Goal: Task Accomplishment & Management: Use online tool/utility

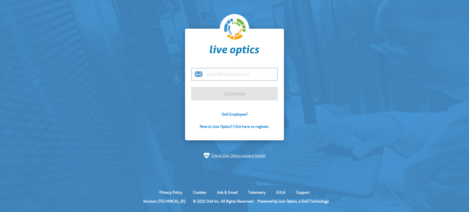
click at [225, 74] on input "email" at bounding box center [234, 74] width 87 height 13
type input "steve.weaver@dell.com"
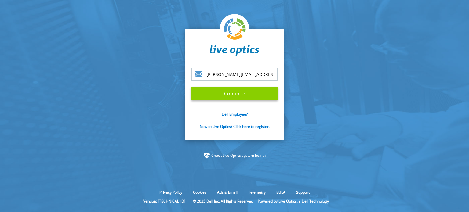
click at [230, 93] on input "Continue" at bounding box center [234, 93] width 87 height 13
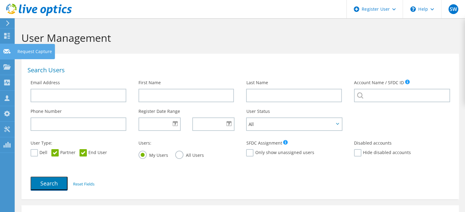
click at [9, 55] on div at bounding box center [6, 52] width 7 height 7
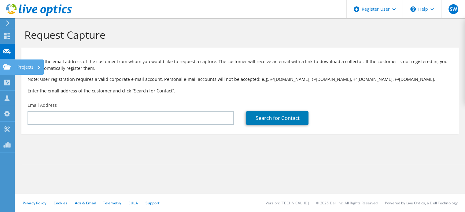
click at [7, 68] on use at bounding box center [6, 66] width 7 height 5
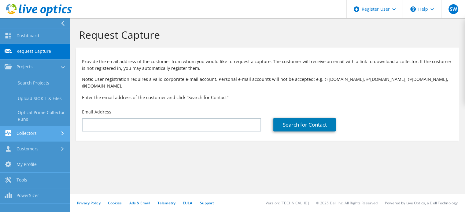
click at [27, 133] on link "Collectors" at bounding box center [35, 134] width 70 height 16
click at [34, 132] on link "Data Domain Local Summary" at bounding box center [35, 132] width 70 height 20
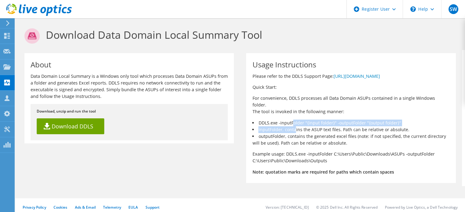
drag, startPoint x: 294, startPoint y: 120, endPoint x: 292, endPoint y: 116, distance: 3.8
click at [292, 116] on div "Usage Instructions Please refer to the DDLS Support Page: https://www.dell.com/…" at bounding box center [350, 118] width 209 height 130
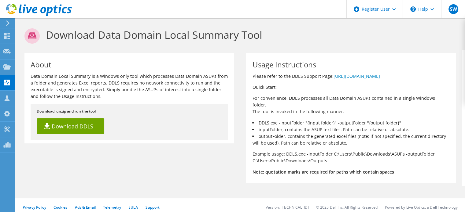
click at [250, 104] on div "Usage Instructions Please refer to the DDLS Support Page: https://www.dell.com/…" at bounding box center [350, 118] width 209 height 130
click at [7, 66] on use at bounding box center [6, 66] width 7 height 5
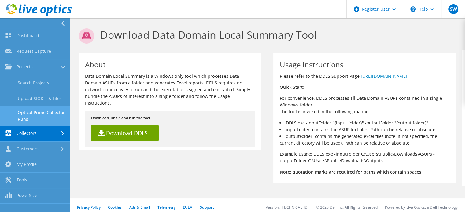
click at [32, 110] on link "Optical Prime Collector Runs" at bounding box center [35, 116] width 70 height 20
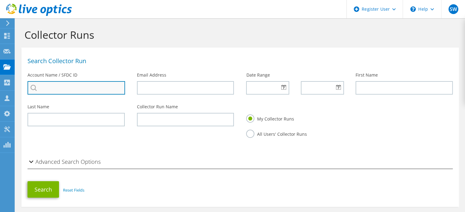
click at [53, 83] on input "search" at bounding box center [75, 87] width 97 height 13
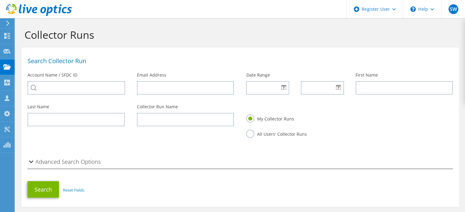
click at [6, 20] on div at bounding box center [36, 10] width 72 height 20
click at [8, 21] on icon at bounding box center [7, 22] width 5 height 5
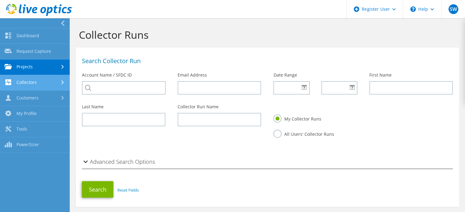
click at [56, 79] on link "Collectors" at bounding box center [35, 83] width 70 height 16
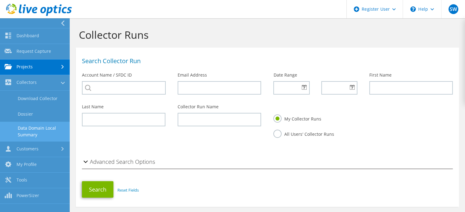
click at [35, 126] on link "Data Domain Local Summary" at bounding box center [35, 132] width 70 height 20
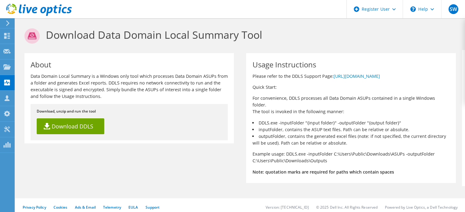
click at [8, 24] on use at bounding box center [7, 22] width 3 height 5
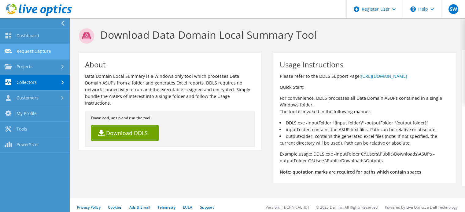
click at [28, 46] on link "Request Capture" at bounding box center [35, 52] width 70 height 16
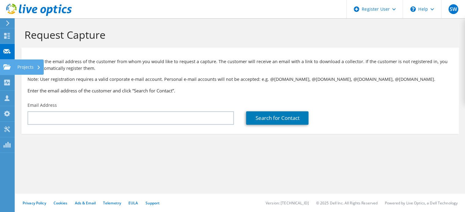
click at [9, 66] on icon at bounding box center [6, 67] width 7 height 6
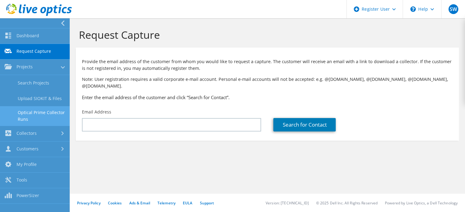
click at [43, 111] on link "Optical Prime Collector Runs" at bounding box center [35, 116] width 70 height 20
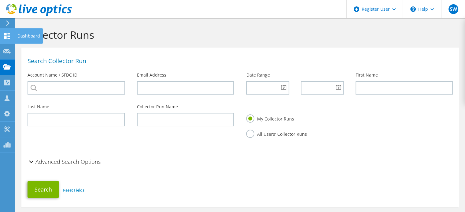
click at [9, 36] on icon at bounding box center [6, 36] width 7 height 6
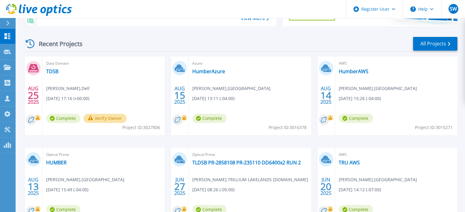
scroll to position [75, 0]
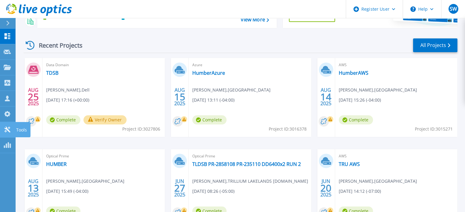
click at [6, 129] on icon at bounding box center [7, 130] width 6 height 6
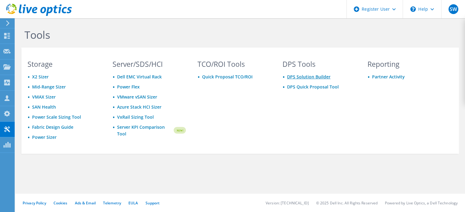
click at [299, 78] on link "DPS Solution Builder" at bounding box center [308, 77] width 43 height 6
click at [3, 143] on icon at bounding box center [6, 145] width 7 height 6
click at [9, 23] on use at bounding box center [7, 22] width 3 height 5
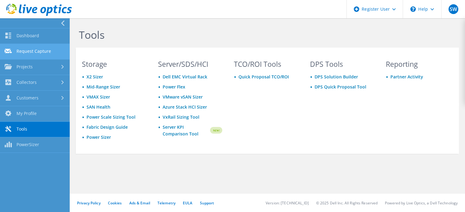
click at [27, 51] on link "Request Capture" at bounding box center [35, 52] width 70 height 16
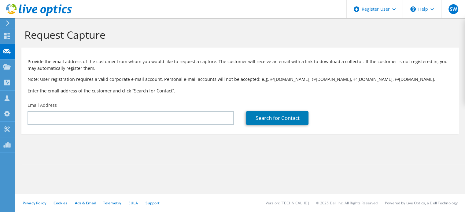
click at [6, 21] on use at bounding box center [7, 22] width 3 height 5
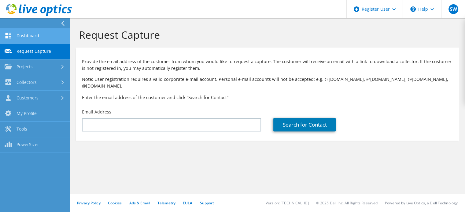
click at [28, 33] on link "Dashboard" at bounding box center [35, 36] width 70 height 16
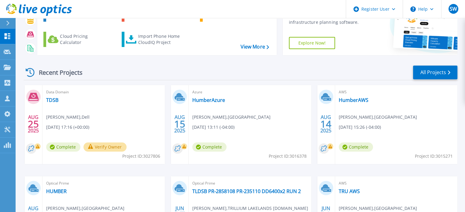
scroll to position [45, 0]
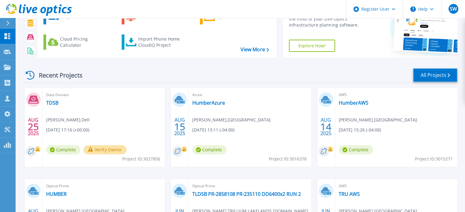
click at [440, 69] on link "All Projects" at bounding box center [435, 75] width 44 height 14
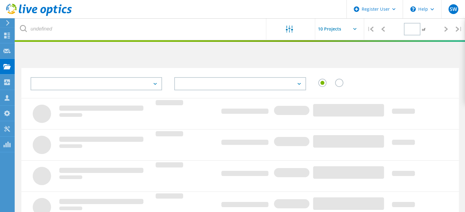
type input "1"
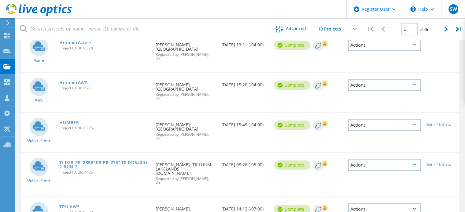
scroll to position [115, 0]
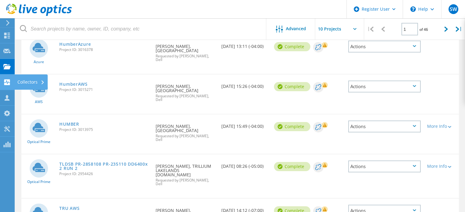
click at [7, 84] on use at bounding box center [7, 82] width 6 height 6
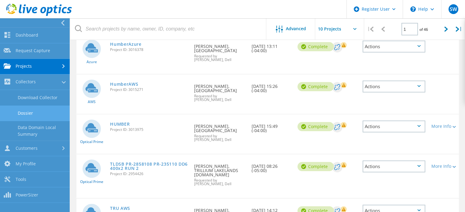
click at [21, 118] on link "Dossier" at bounding box center [35, 114] width 70 height 16
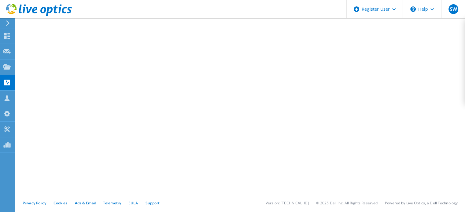
click at [9, 25] on icon at bounding box center [7, 22] width 5 height 5
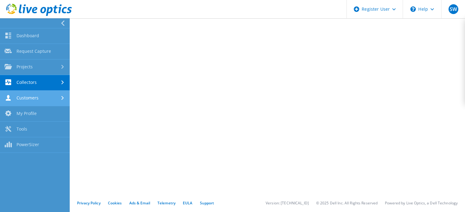
click at [29, 103] on link "Customers" at bounding box center [35, 99] width 70 height 16
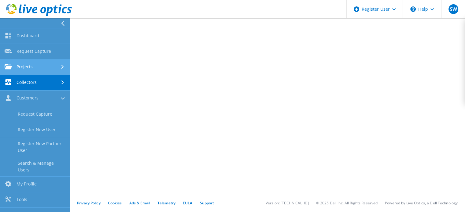
click at [28, 68] on link "Projects" at bounding box center [35, 68] width 70 height 16
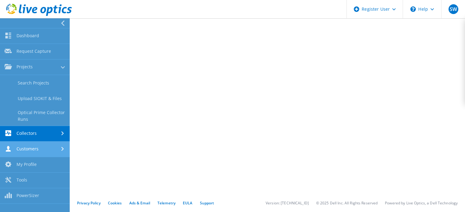
click at [20, 151] on link "Customers" at bounding box center [35, 150] width 70 height 16
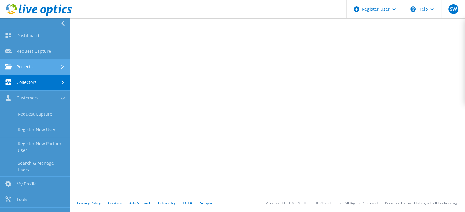
click at [61, 70] on link "Projects" at bounding box center [35, 68] width 70 height 16
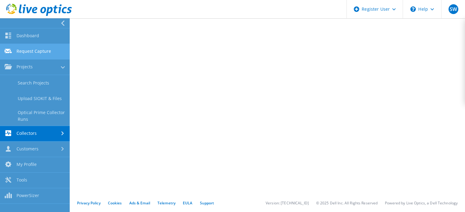
click at [28, 53] on link "Request Capture" at bounding box center [35, 52] width 70 height 16
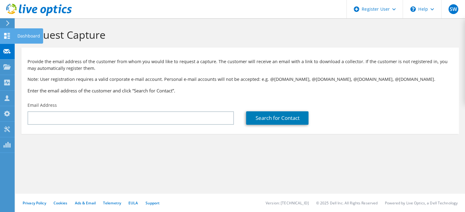
click at [8, 36] on use at bounding box center [7, 36] width 6 height 6
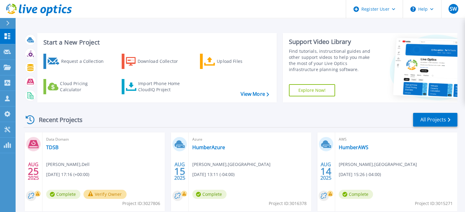
click at [310, 91] on link "Explore Now!" at bounding box center [312, 90] width 46 height 12
click at [251, 91] on link "View More" at bounding box center [254, 94] width 28 height 6
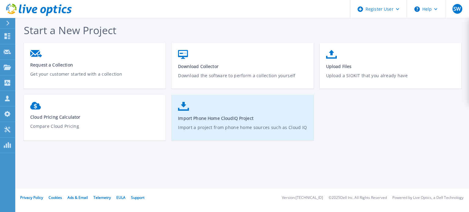
click at [217, 108] on link "Import Phone Home CloudIQ Project Import a project from phone home sources such…" at bounding box center [243, 121] width 142 height 44
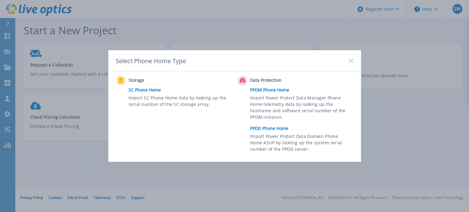
click at [259, 129] on link "PPDD Phone Home" at bounding box center [303, 128] width 106 height 9
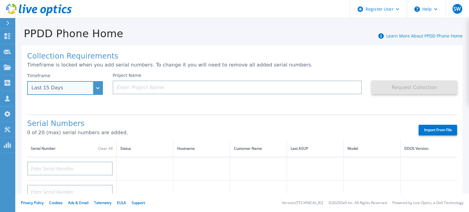
click at [94, 86] on div "Last 15 Days" at bounding box center [65, 88] width 76 height 14
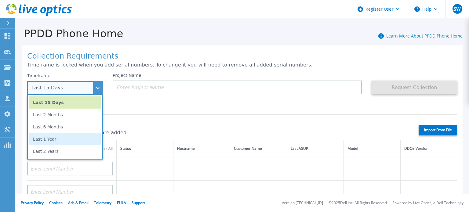
click at [66, 137] on li "Last 1 Year" at bounding box center [64, 139] width 71 height 12
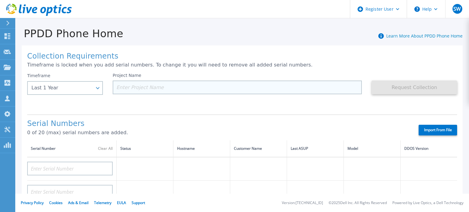
click at [139, 93] on input at bounding box center [237, 88] width 249 height 14
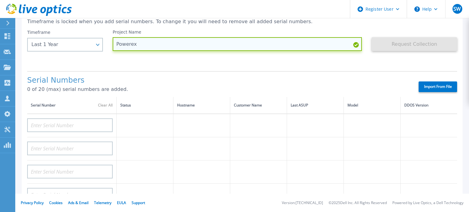
scroll to position [44, 0]
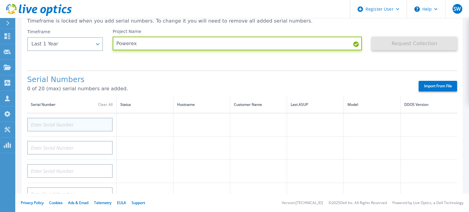
type input "Powerex"
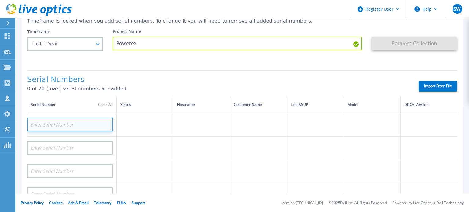
click at [48, 124] on input at bounding box center [70, 125] width 86 height 14
paste input "DE300240900359"
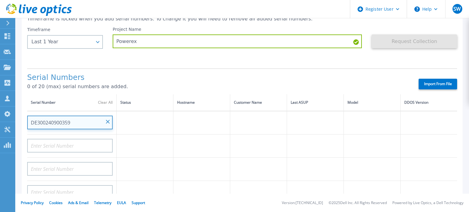
scroll to position [0, 0]
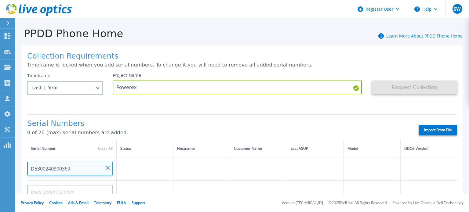
type input "DE300240900359"
paste input "GBT1X04"
type input "GBT1X04"
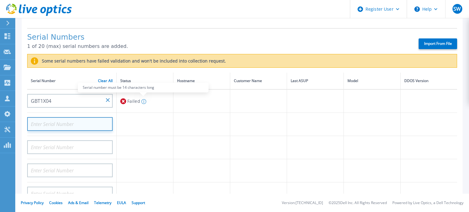
scroll to position [86, 0]
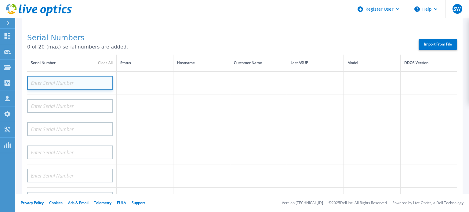
paste input "DE300240900359"
type input "DE300240900359"
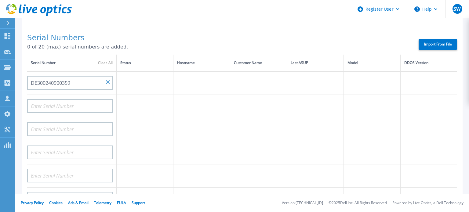
click at [135, 80] on td at bounding box center [145, 83] width 57 height 24
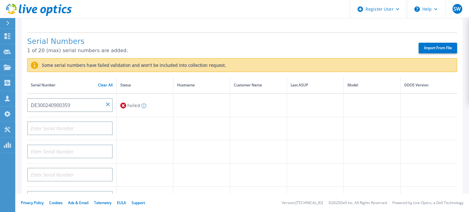
scroll to position [80, 0]
